Goal: Task Accomplishment & Management: Complete application form

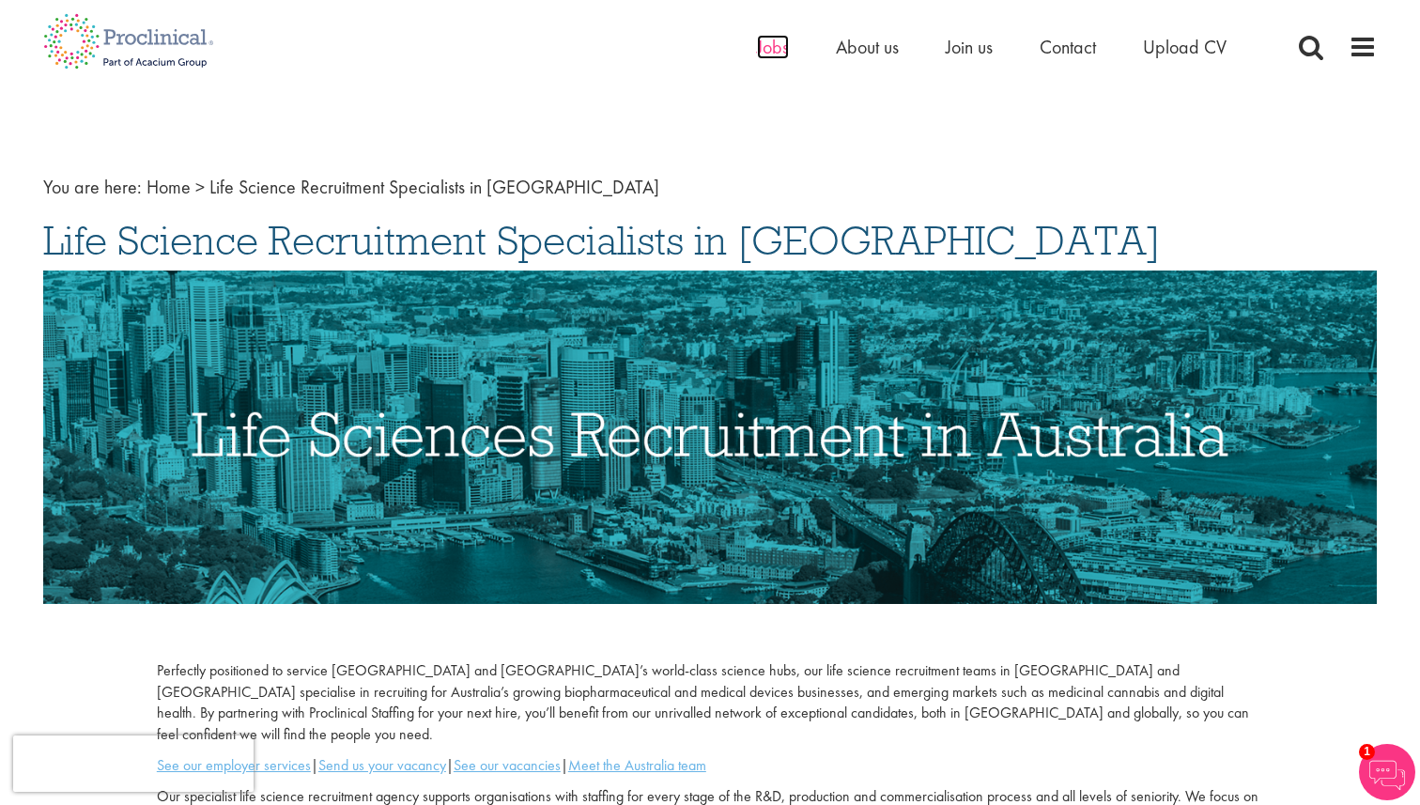
click at [765, 43] on span "Jobs" at bounding box center [773, 47] width 32 height 24
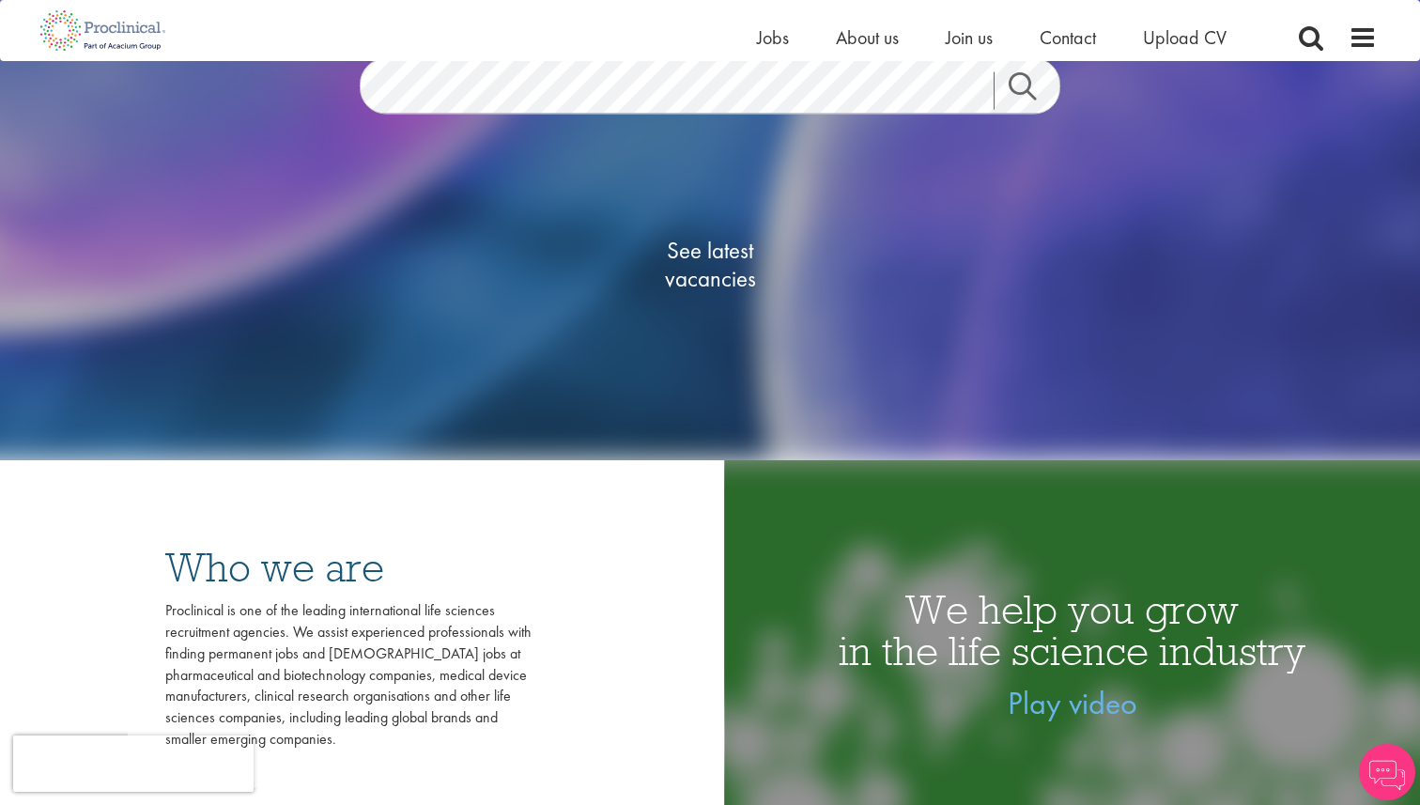
scroll to position [411, 0]
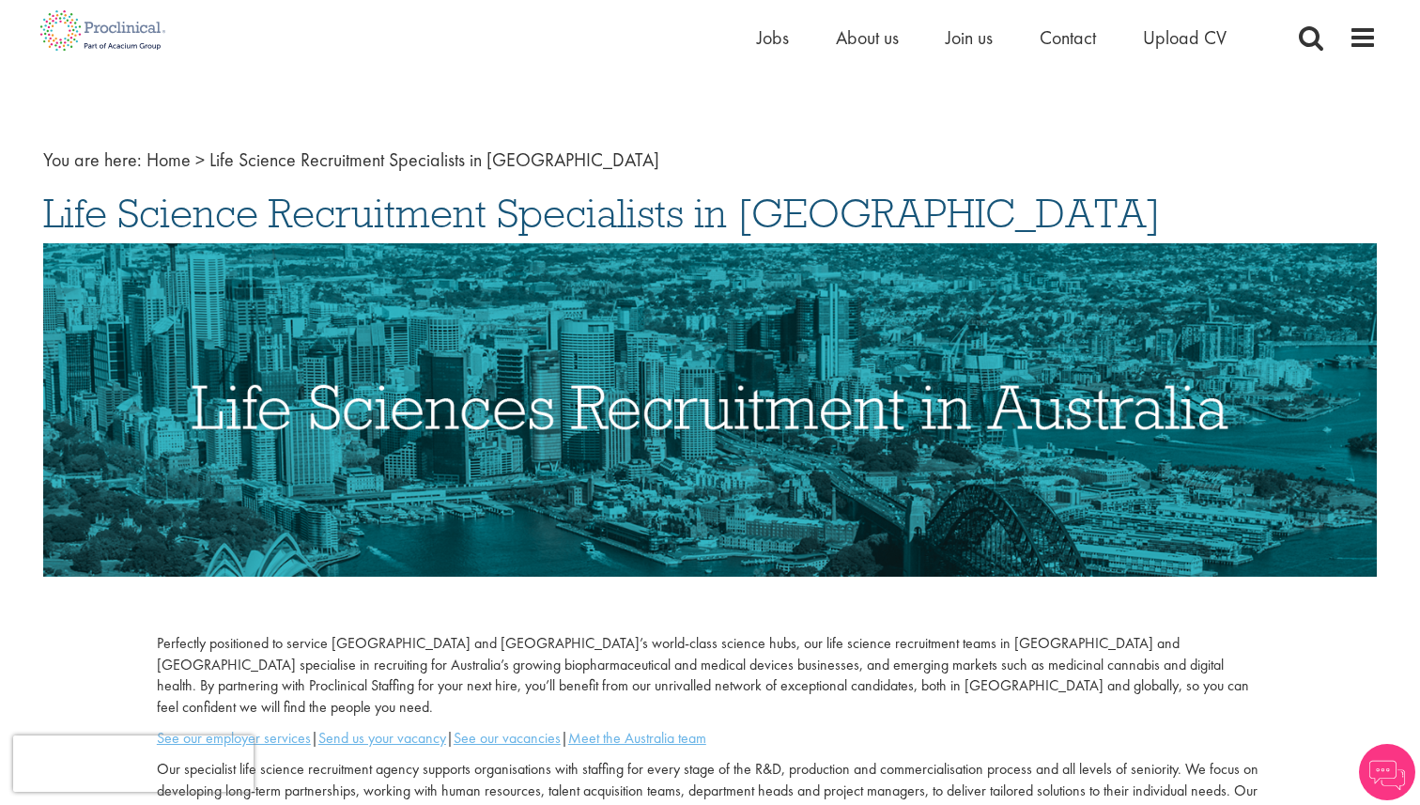
scroll to position [28, 0]
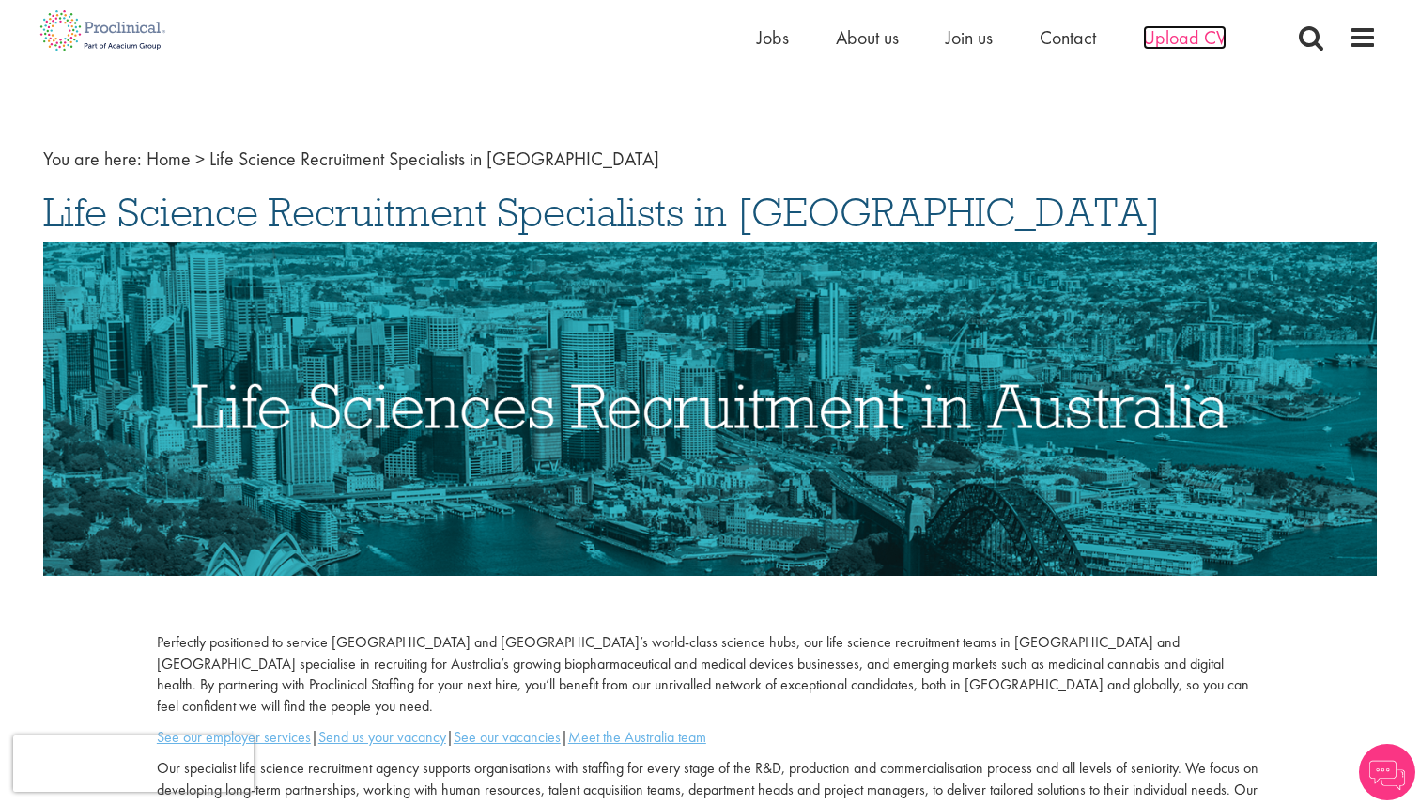
click at [1192, 42] on span "Upload CV" at bounding box center [1185, 37] width 84 height 24
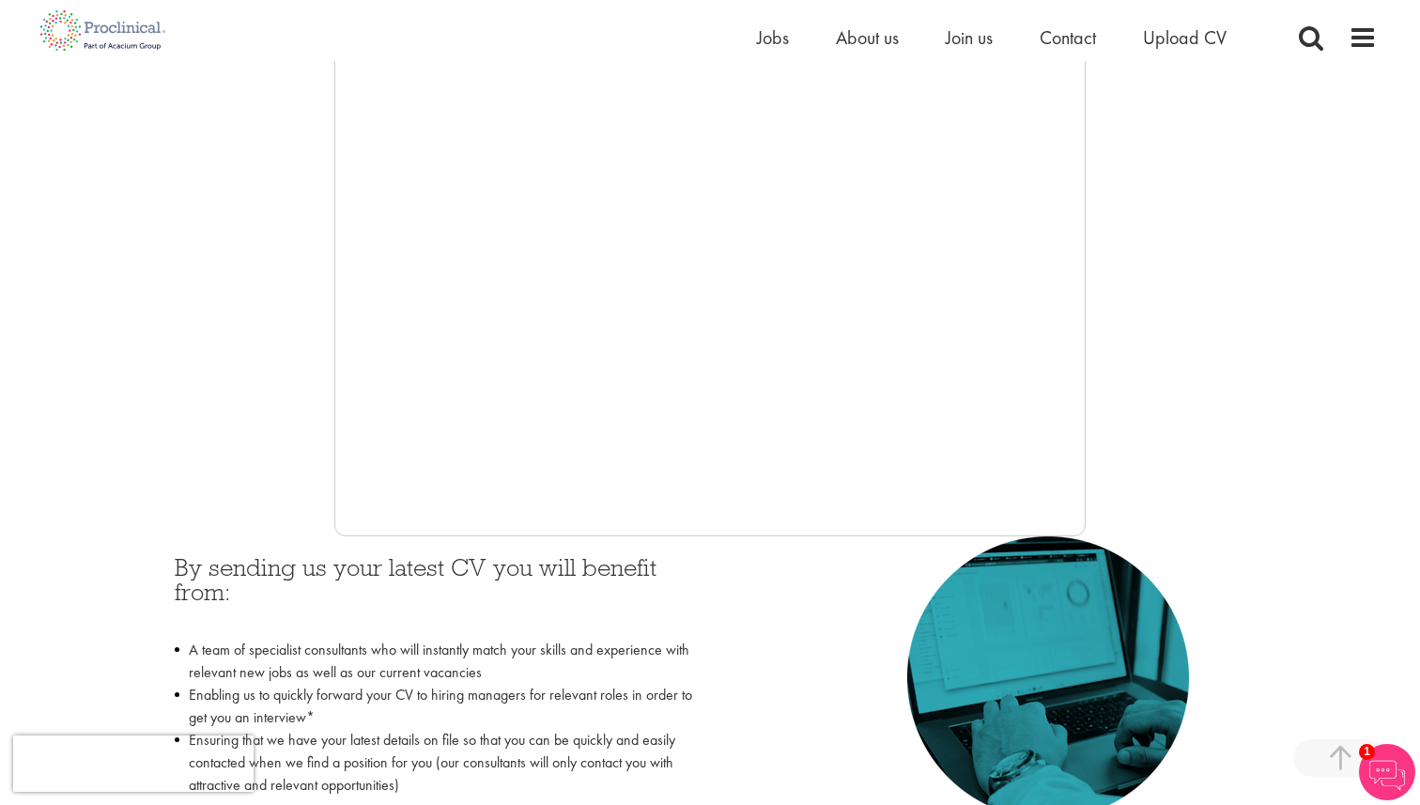
scroll to position [377, 0]
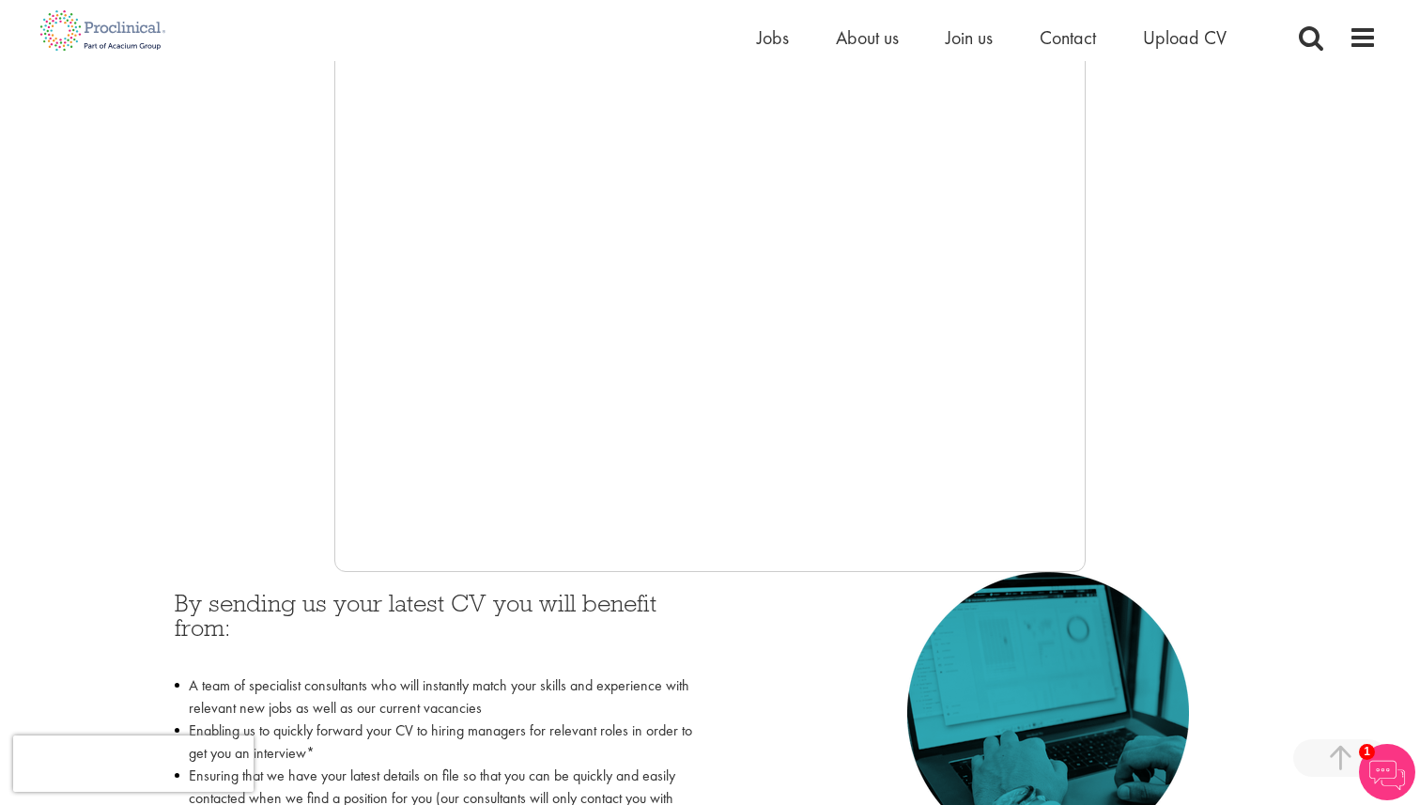
click at [1399, 756] on img at bounding box center [1387, 772] width 56 height 56
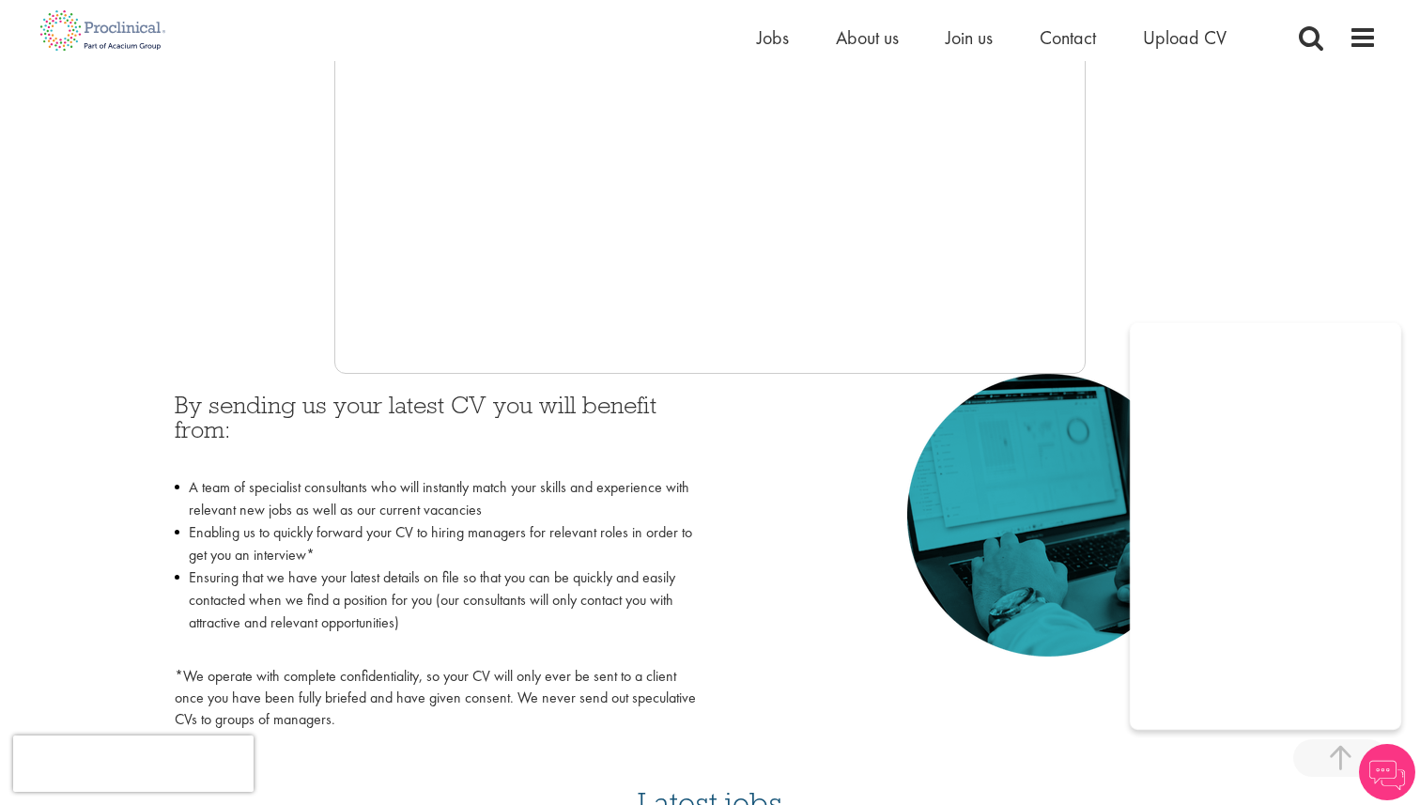
scroll to position [600, 0]
